Goal: Transaction & Acquisition: Purchase product/service

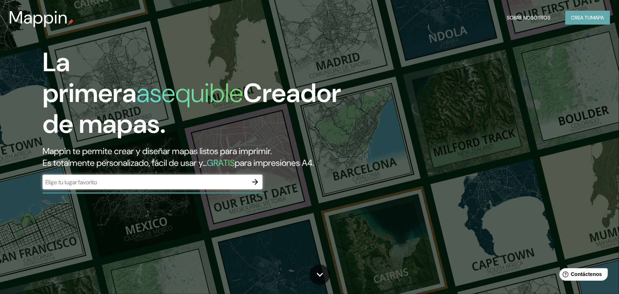
click at [581, 21] on font "Crea tu" at bounding box center [581, 18] width 20 height 10
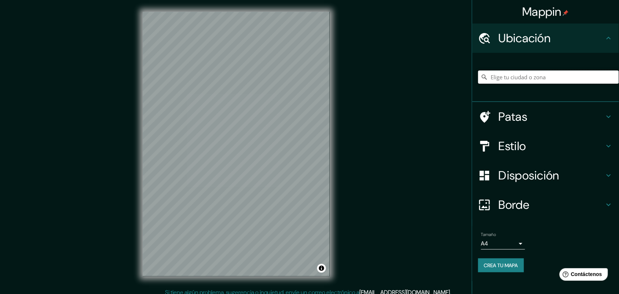
click at [518, 78] on input "Elige tu ciudad o zona" at bounding box center [548, 76] width 141 height 13
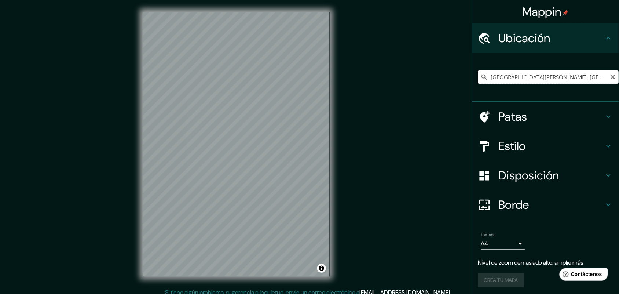
click at [573, 76] on input "[GEOGRAPHIC_DATA][PERSON_NAME], [GEOGRAPHIC_DATA], [GEOGRAPHIC_DATA] 2240000, […" at bounding box center [548, 76] width 141 height 13
click at [607, 81] on input "[GEOGRAPHIC_DATA][PERSON_NAME], [GEOGRAPHIC_DATA], [GEOGRAPHIC_DATA] 2240000, […" at bounding box center [548, 76] width 141 height 13
type input "[GEOGRAPHIC_DATA][PERSON_NAME], [GEOGRAPHIC_DATA], [GEOGRAPHIC_DATA] 2240000, […"
click at [610, 74] on icon "Claro" at bounding box center [613, 77] width 6 height 6
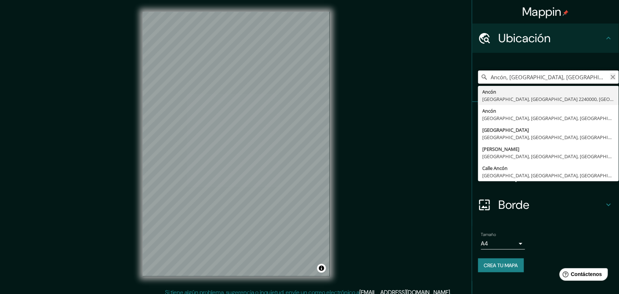
type input "Ancón, [GEOGRAPHIC_DATA], [GEOGRAPHIC_DATA] 2240000, [GEOGRAPHIC_DATA]"
click at [615, 76] on icon "Claro" at bounding box center [613, 77] width 6 height 6
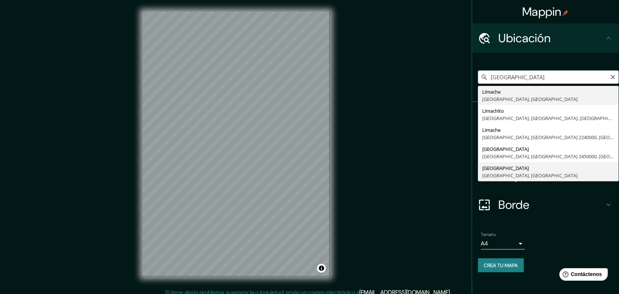
type input "[GEOGRAPHIC_DATA], [GEOGRAPHIC_DATA], [GEOGRAPHIC_DATA]"
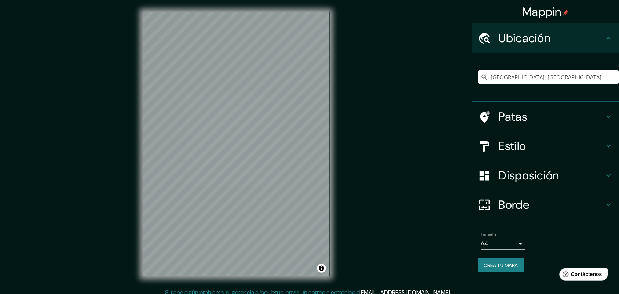
click at [519, 144] on font "Estilo" at bounding box center [511, 145] width 27 height 15
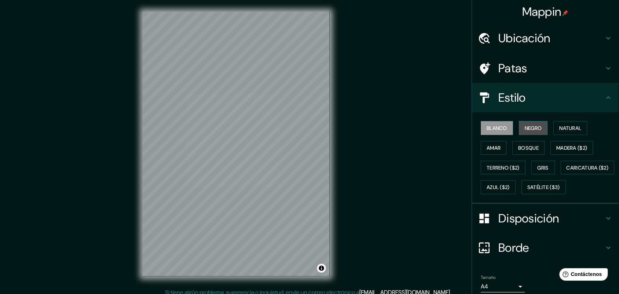
click at [537, 127] on font "Negro" at bounding box center [533, 128] width 17 height 7
click at [494, 125] on font "Blanco" at bounding box center [497, 128] width 21 height 7
click at [525, 128] on font "Negro" at bounding box center [533, 128] width 17 height 7
click at [357, 155] on div "Mappin Ubicación [GEOGRAPHIC_DATA], [GEOGRAPHIC_DATA], [GEOGRAPHIC_DATA] Patas …" at bounding box center [309, 149] width 619 height 299
click at [487, 169] on font "Terreno ($2)" at bounding box center [503, 167] width 33 height 7
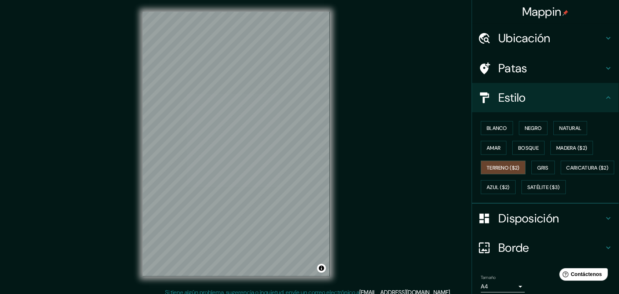
click at [332, 143] on div "© Mapbox © OpenStreetMap Improve this map" at bounding box center [236, 144] width 210 height 288
click at [542, 166] on font "Gris" at bounding box center [543, 167] width 11 height 7
click at [527, 191] on font "Satélite ($3)" at bounding box center [543, 187] width 33 height 7
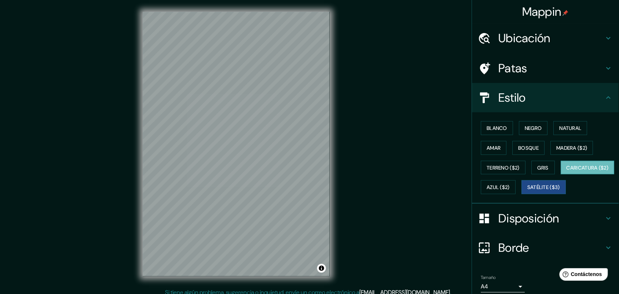
click at [567, 171] on font "Caricatura ($2)" at bounding box center [588, 167] width 42 height 7
click at [510, 184] on font "Azul ($2)" at bounding box center [498, 187] width 23 height 7
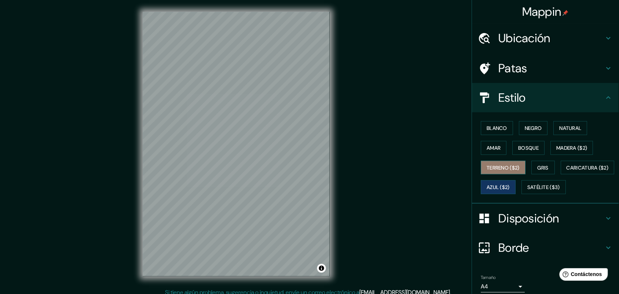
click at [510, 166] on font "Terreno ($2)" at bounding box center [503, 167] width 33 height 7
click at [559, 125] on font "Natural" at bounding box center [570, 128] width 22 height 7
